Goal: Task Accomplishment & Management: Complete application form

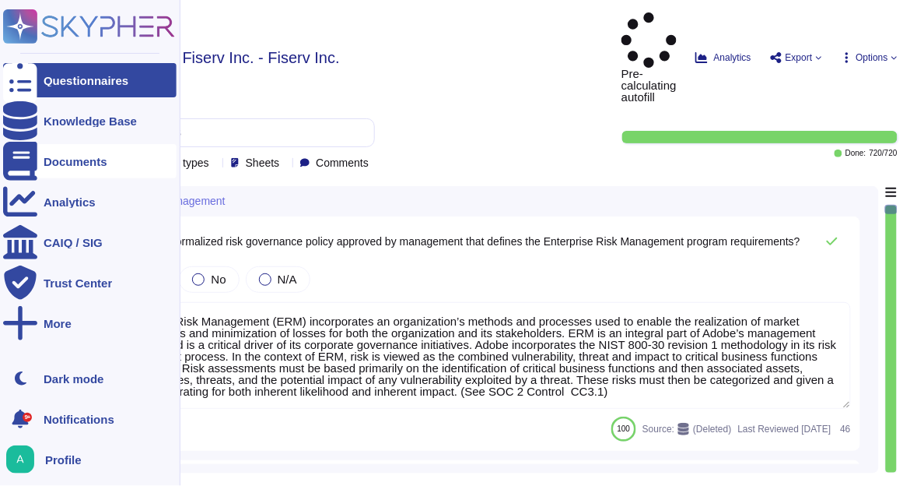
type textarea "Enterprise Risk Management (ERM) incorporates an organization’s methods and pro…"
type textarea "The risk governance plan includes risk scenarios that encompass events and poss…"
type textarea "Adobe has an established Enterprise-wide Risk Management process used by manage…"
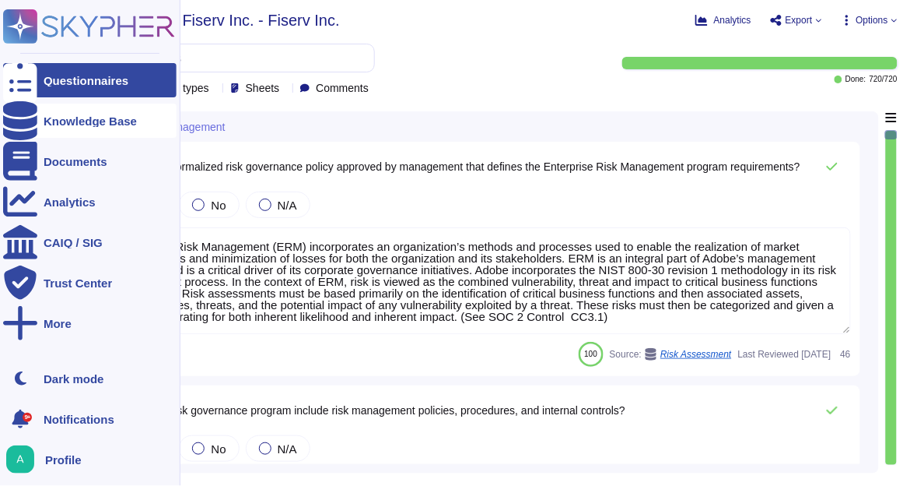
click at [66, 132] on div "Knowledge Base" at bounding box center [90, 121] width 174 height 34
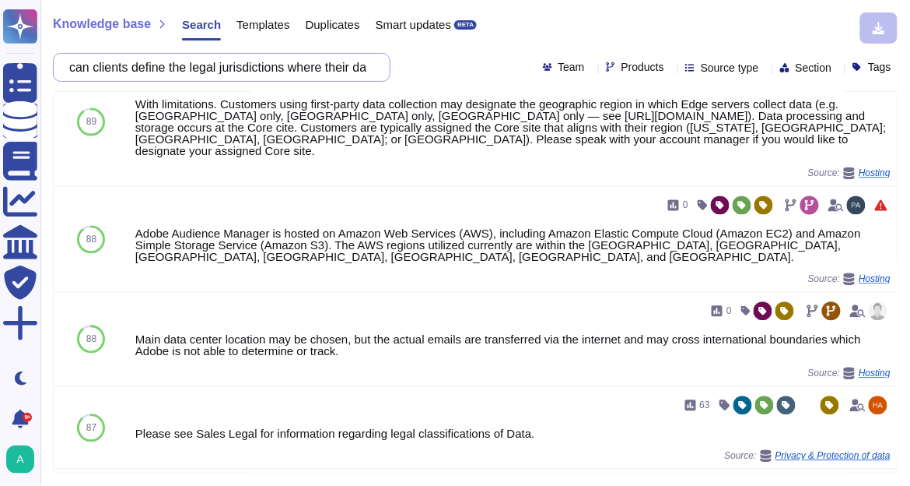
scroll to position [616, 0]
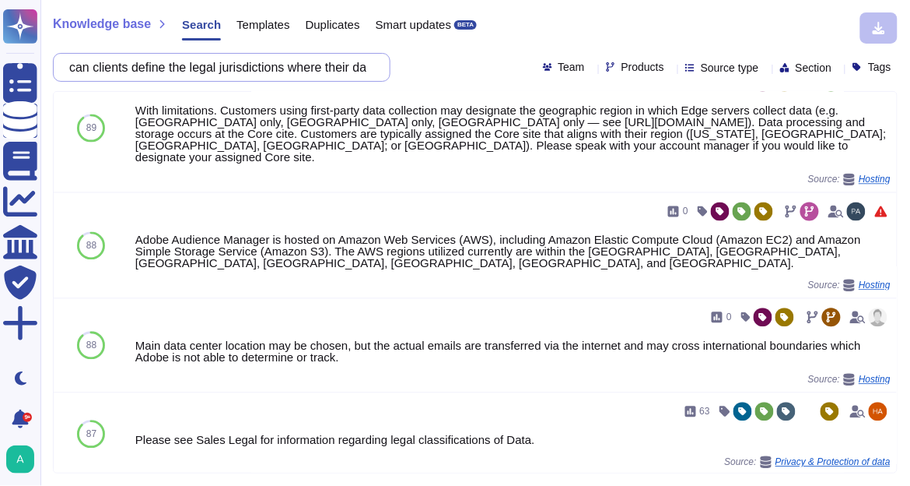
click at [272, 73] on input "can clients define the legal jurisdictions where their data can be transmitted,…" at bounding box center [217, 67] width 313 height 27
paste input "is there a management approved process to ensure that image snapshots containin…"
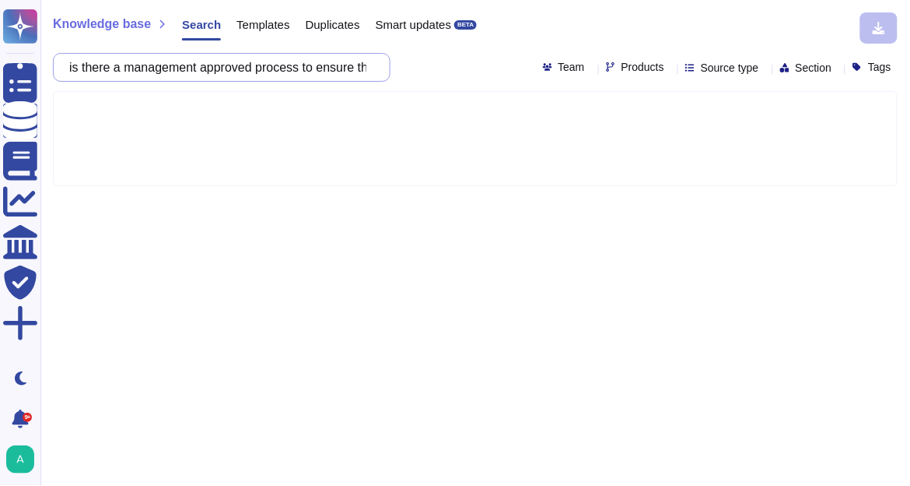
scroll to position [0, 0]
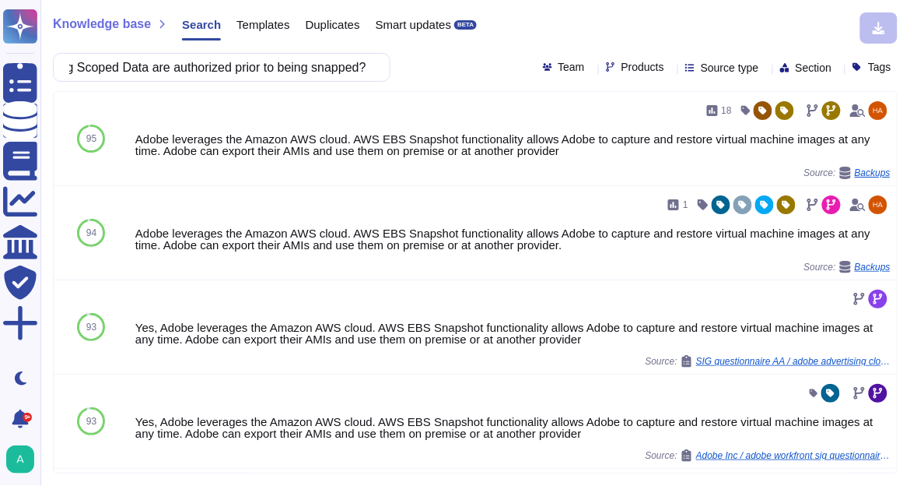
type input "is there a management approved process to ensure that image snapshots containin…"
